Goal: Check status: Check status

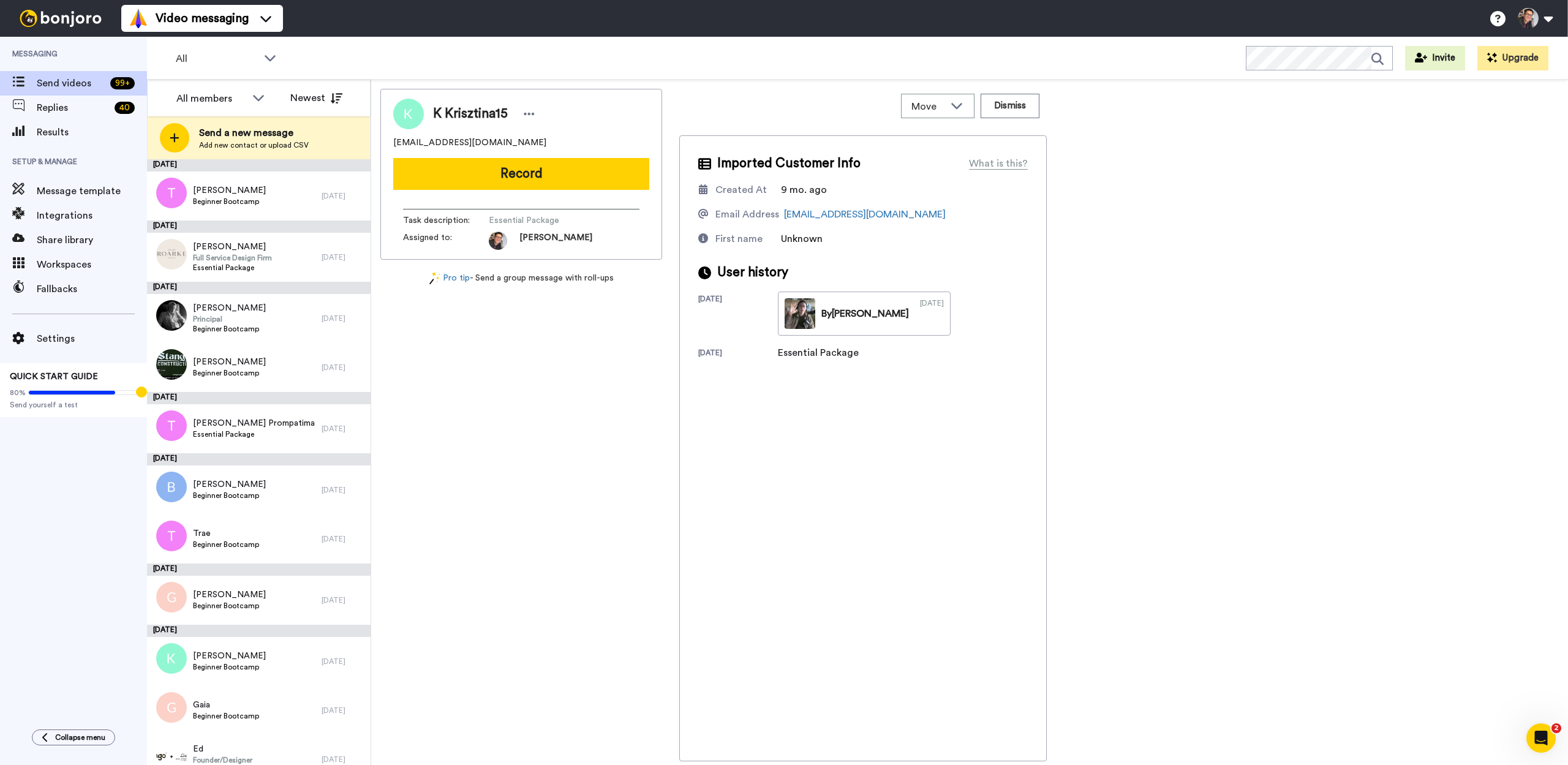
drag, startPoint x: 549, startPoint y: 384, endPoint x: 558, endPoint y: 384, distance: 9.0
click at [549, 384] on div "K Krisztina15 k.krisztina15@gmail.com Record Task description : Essential Packa…" at bounding box center [521, 425] width 282 height 673
click at [1348, 460] on div "K Krisztina15 k.krisztina15@gmail.com Record Task description : Essential Packa…" at bounding box center [970, 425] width 1178 height 673
click at [805, 315] on img at bounding box center [800, 314] width 31 height 31
